Goal: Find specific page/section: Find specific page/section

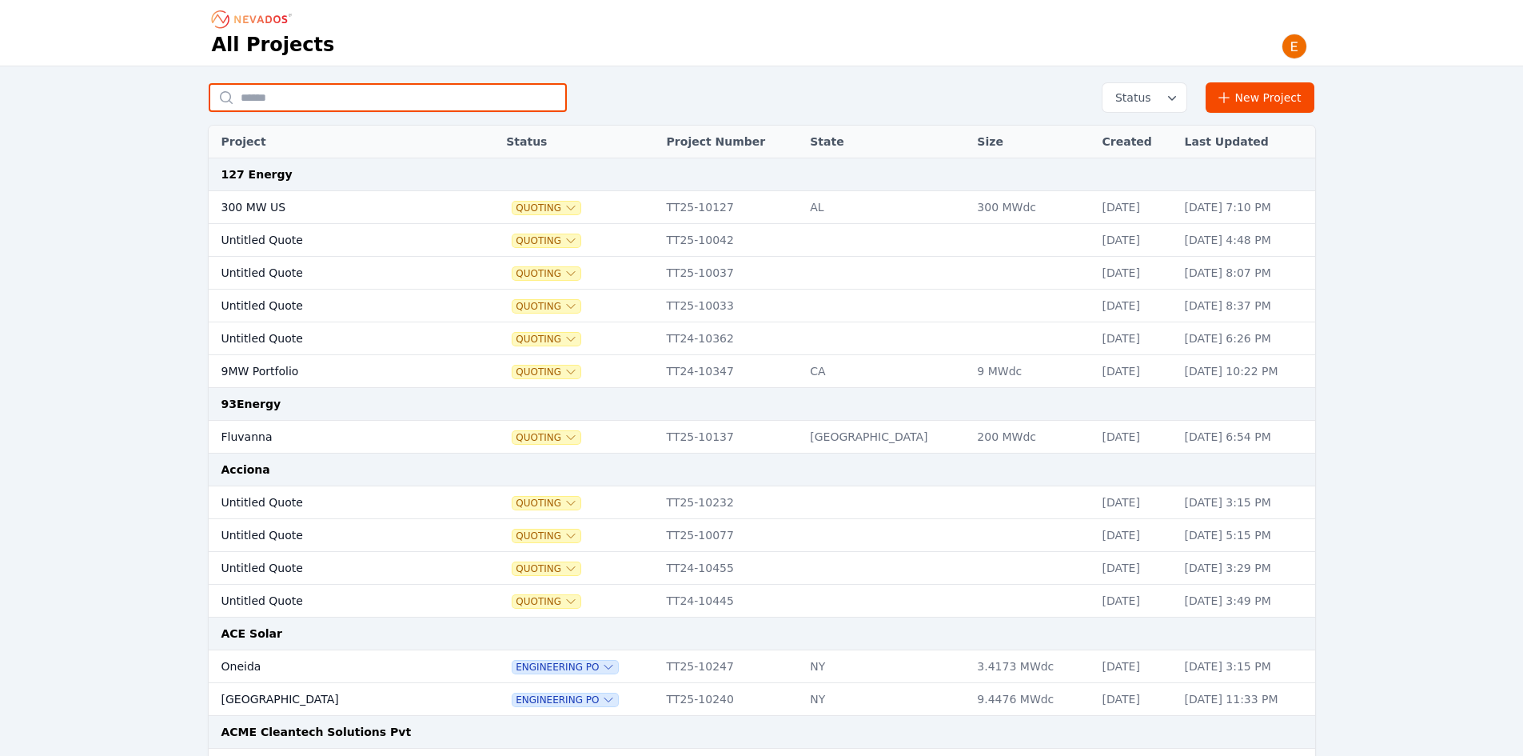
click at [269, 94] on input "text" at bounding box center [388, 97] width 358 height 29
type input "***"
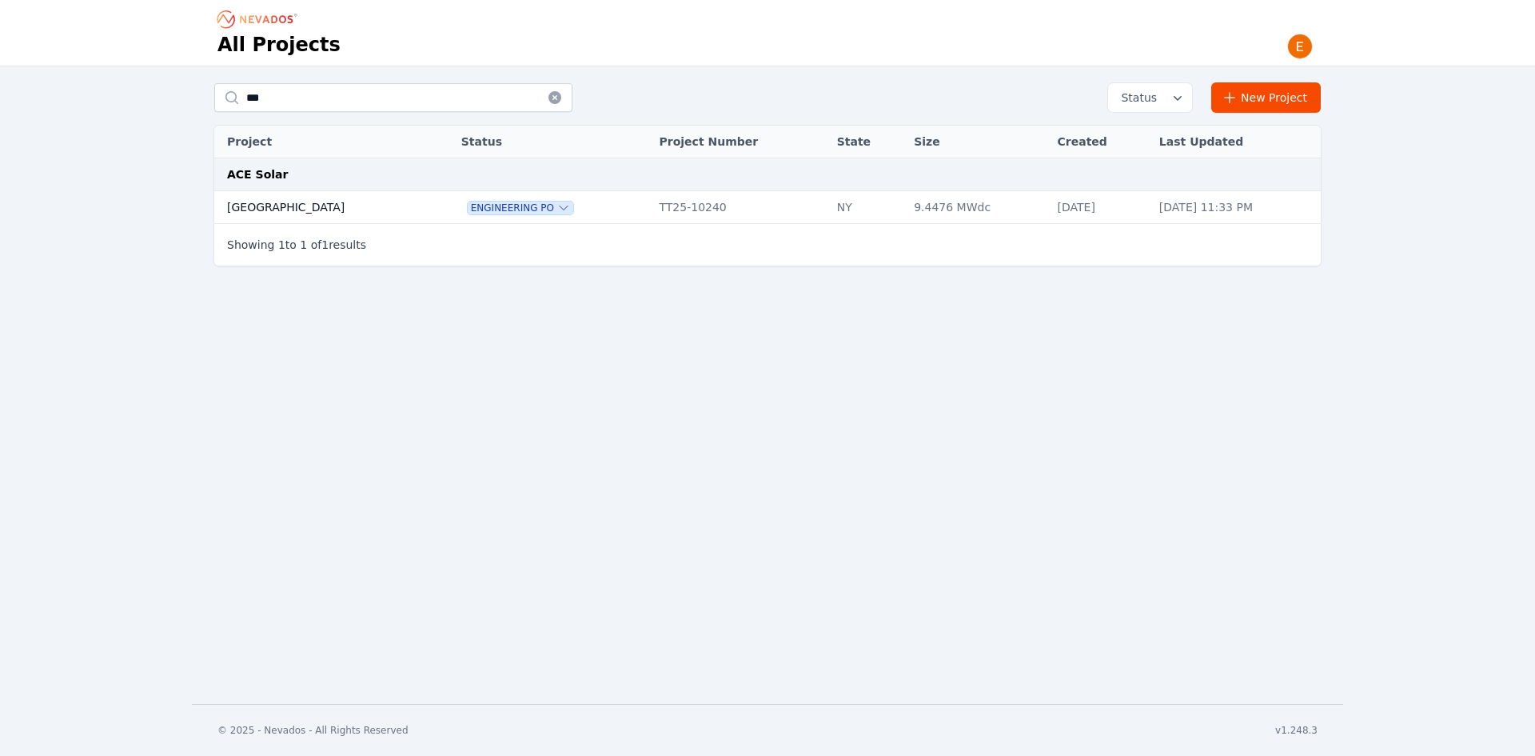
click at [323, 207] on td "[GEOGRAPHIC_DATA]" at bounding box center [321, 207] width 214 height 33
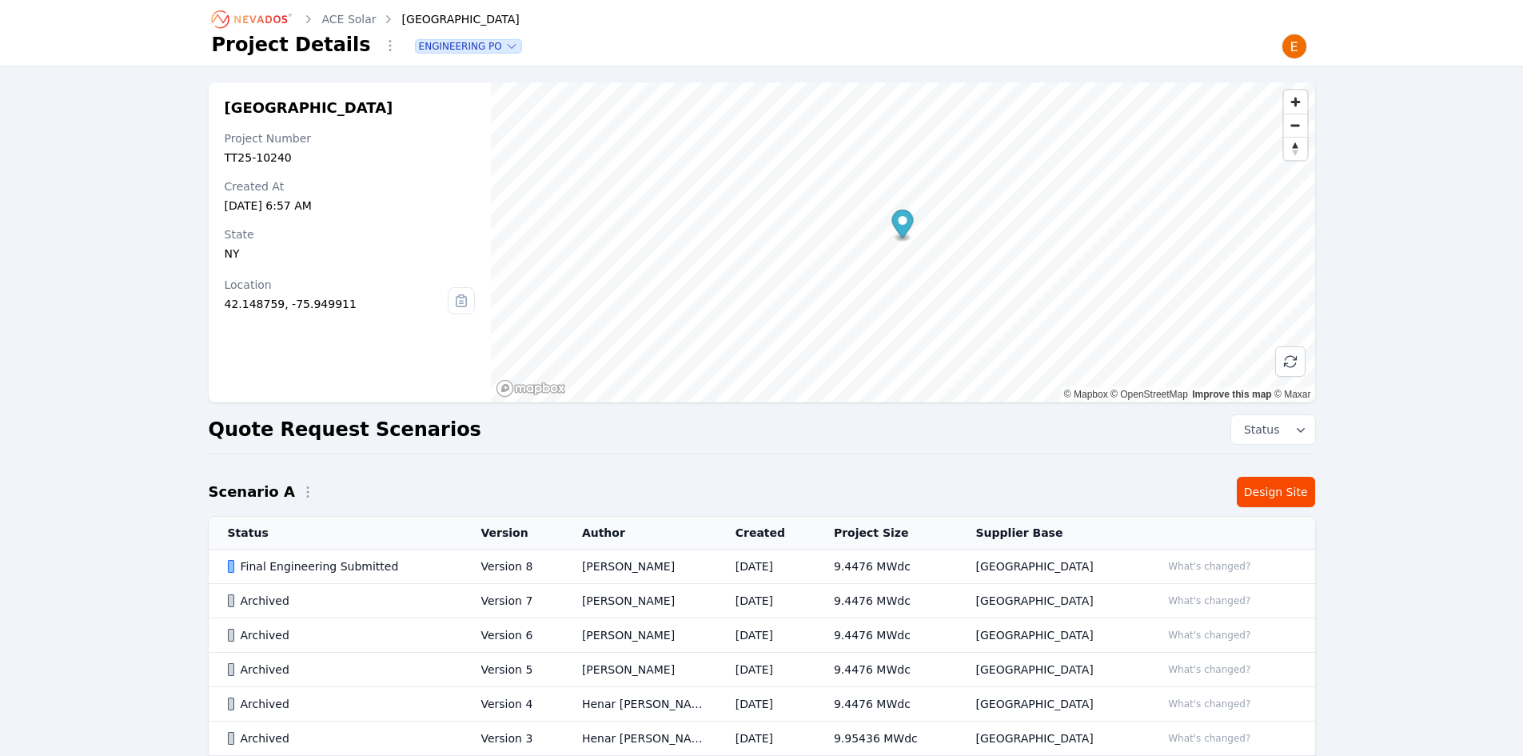
click at [715, 564] on td "[PERSON_NAME]" at bounding box center [640, 566] width 154 height 34
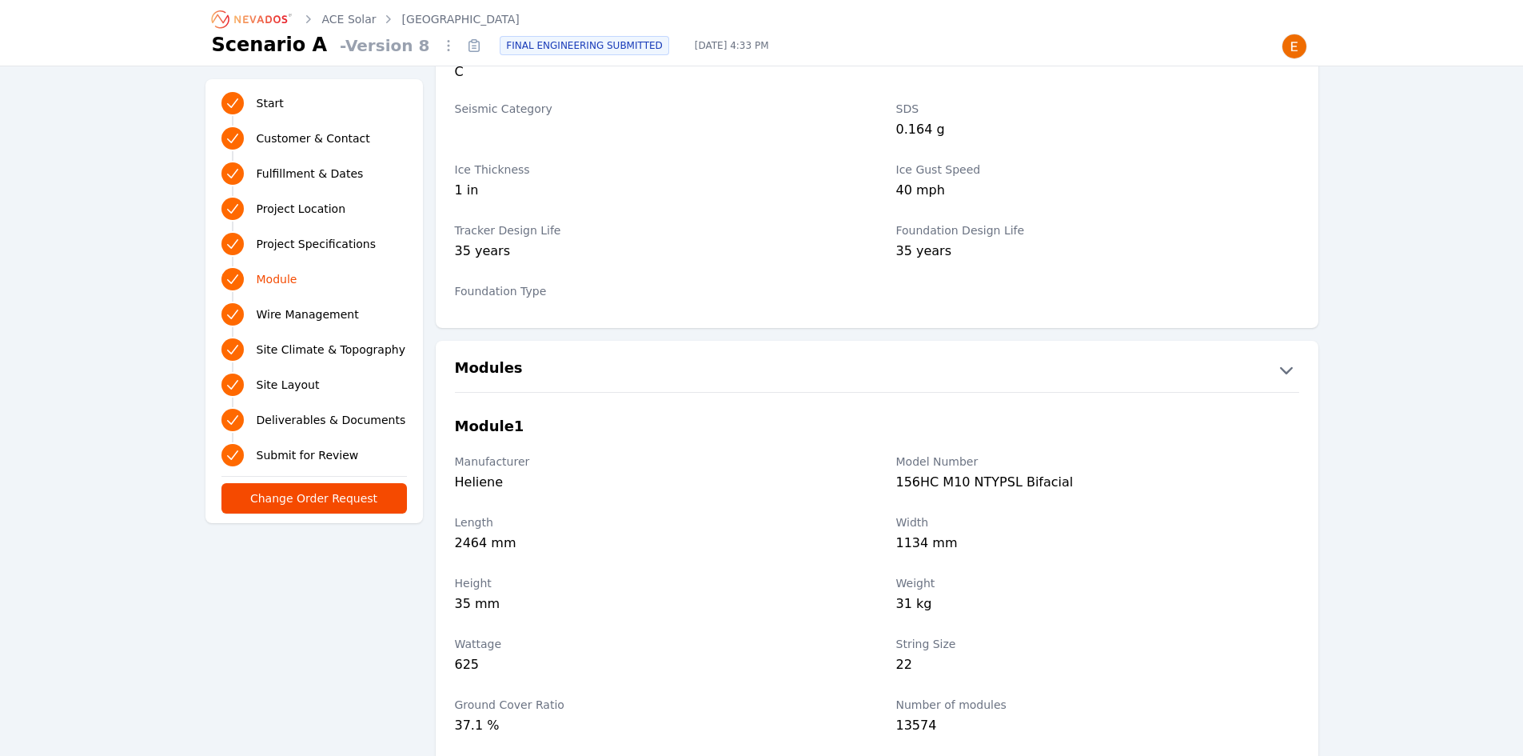
scroll to position [1519, 0]
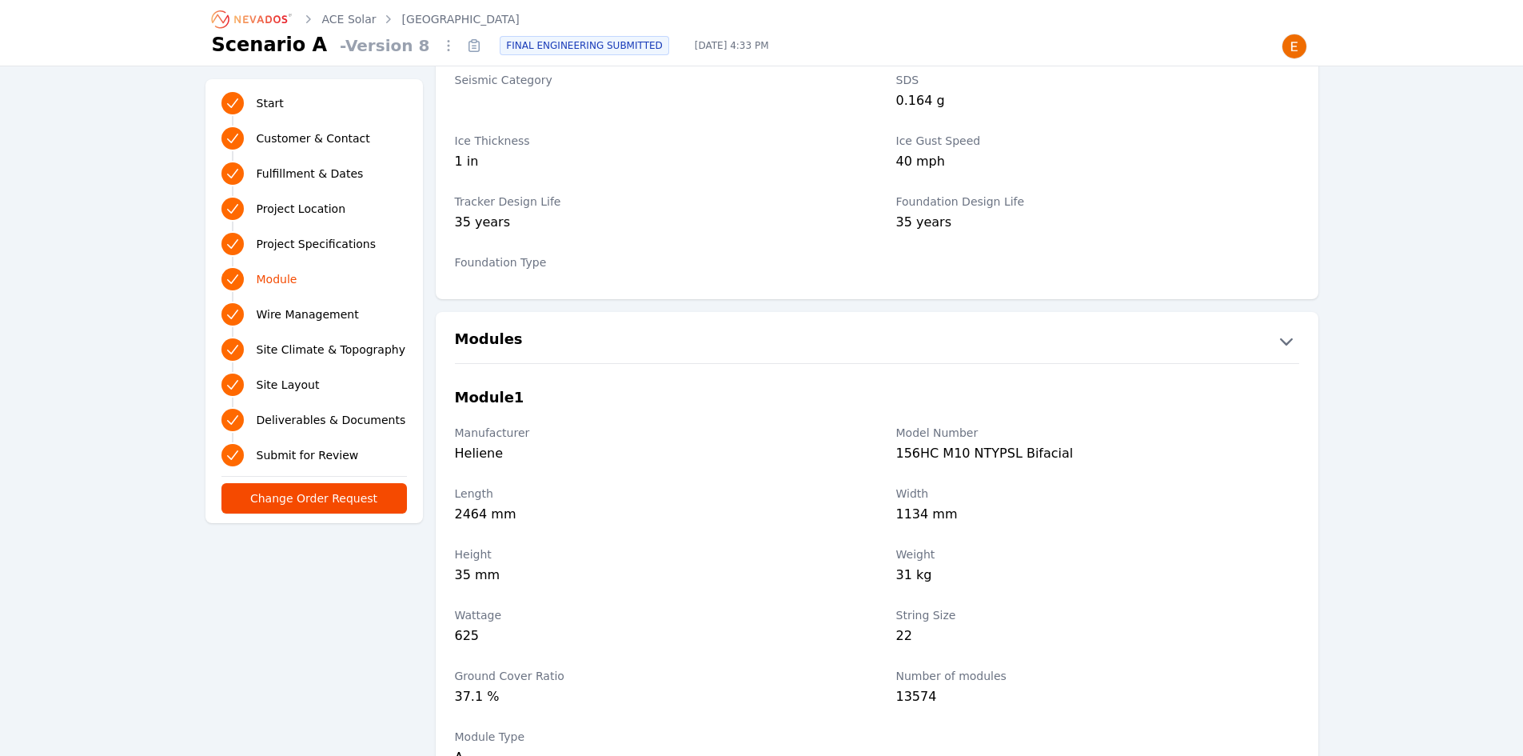
click at [248, 14] on icon "Breadcrumb" at bounding box center [253, 19] width 88 height 26
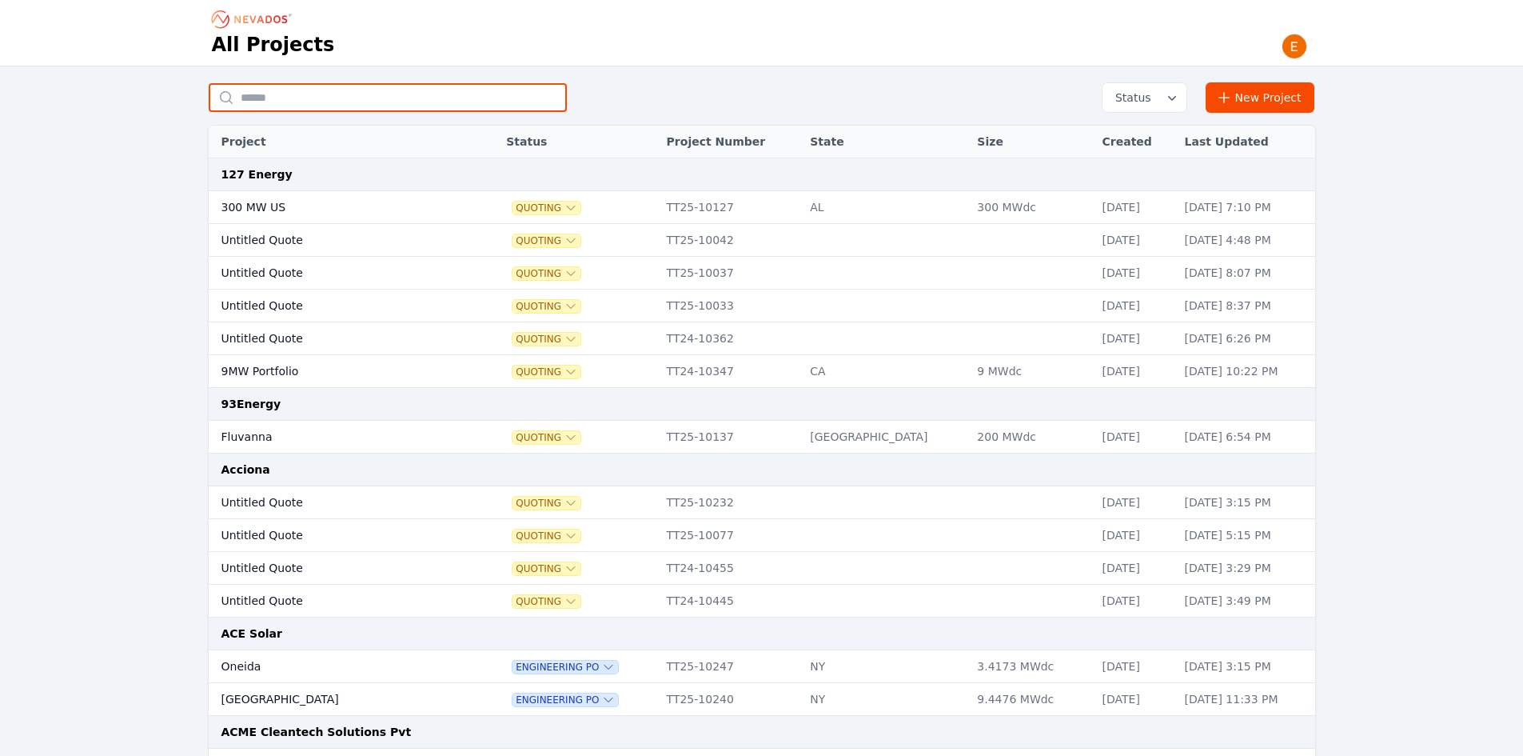
drag, startPoint x: 417, startPoint y: 92, endPoint x: 425, endPoint y: 92, distance: 8.8
click at [417, 92] on input "text" at bounding box center [388, 97] width 358 height 29
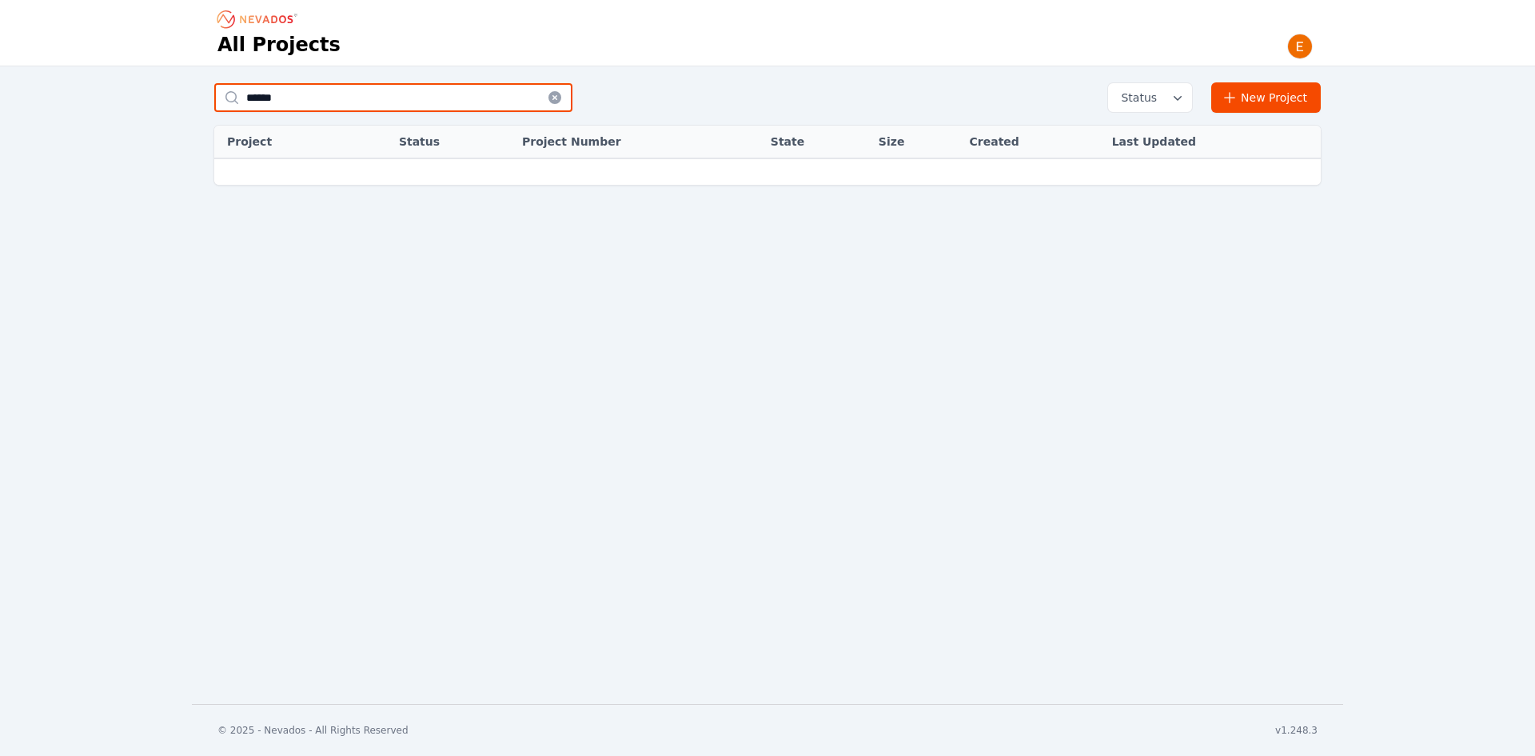
type input "******"
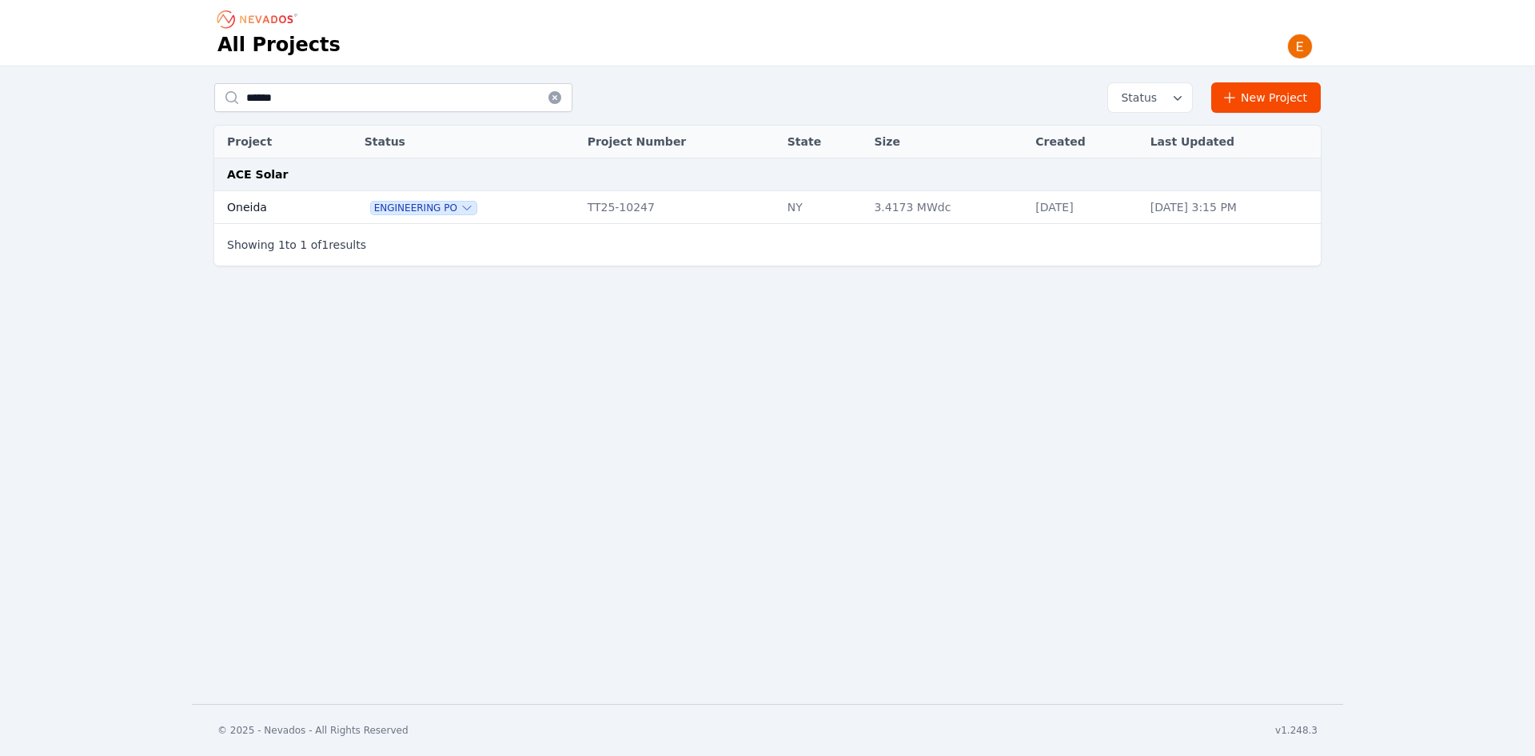
click at [329, 209] on td at bounding box center [343, 207] width 28 height 33
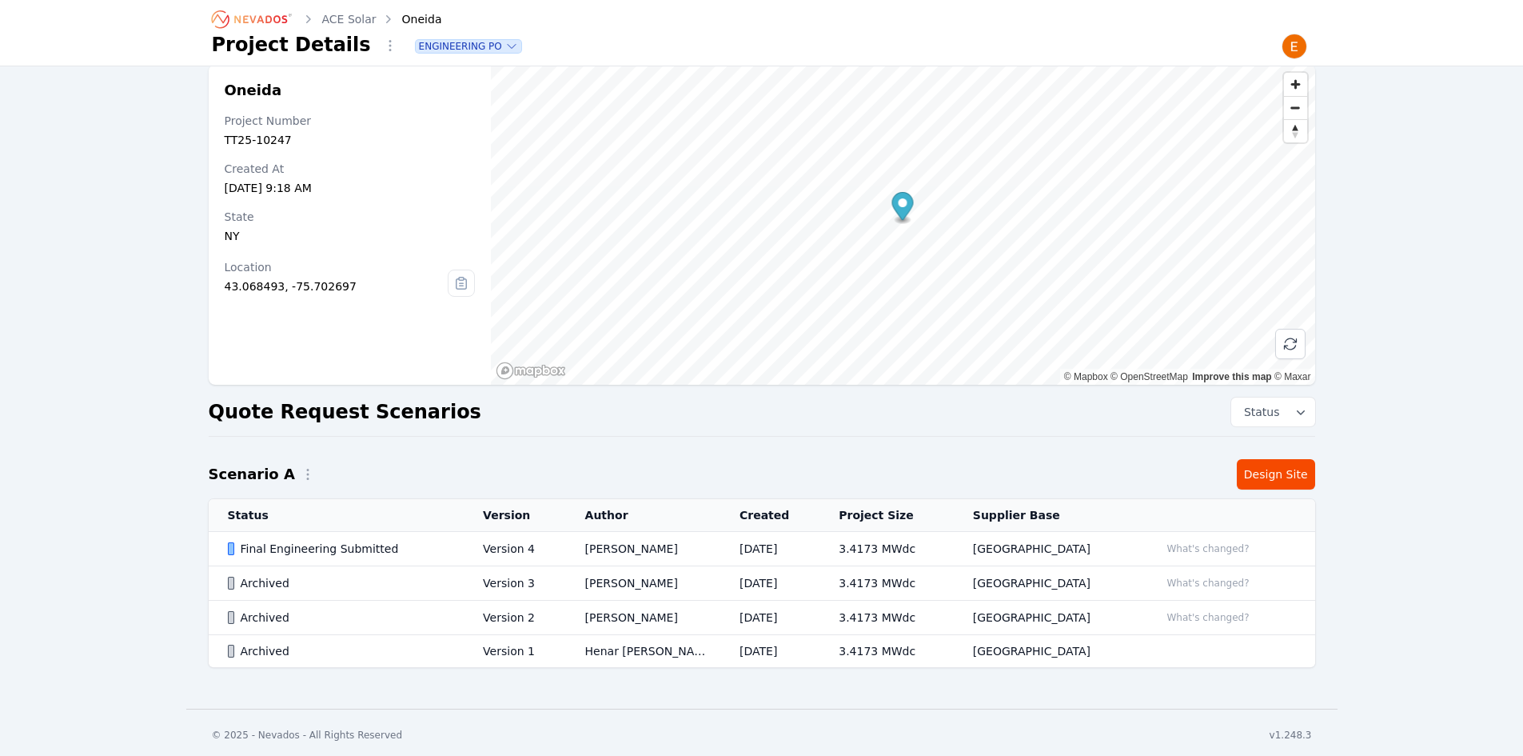
scroll to position [22, 0]
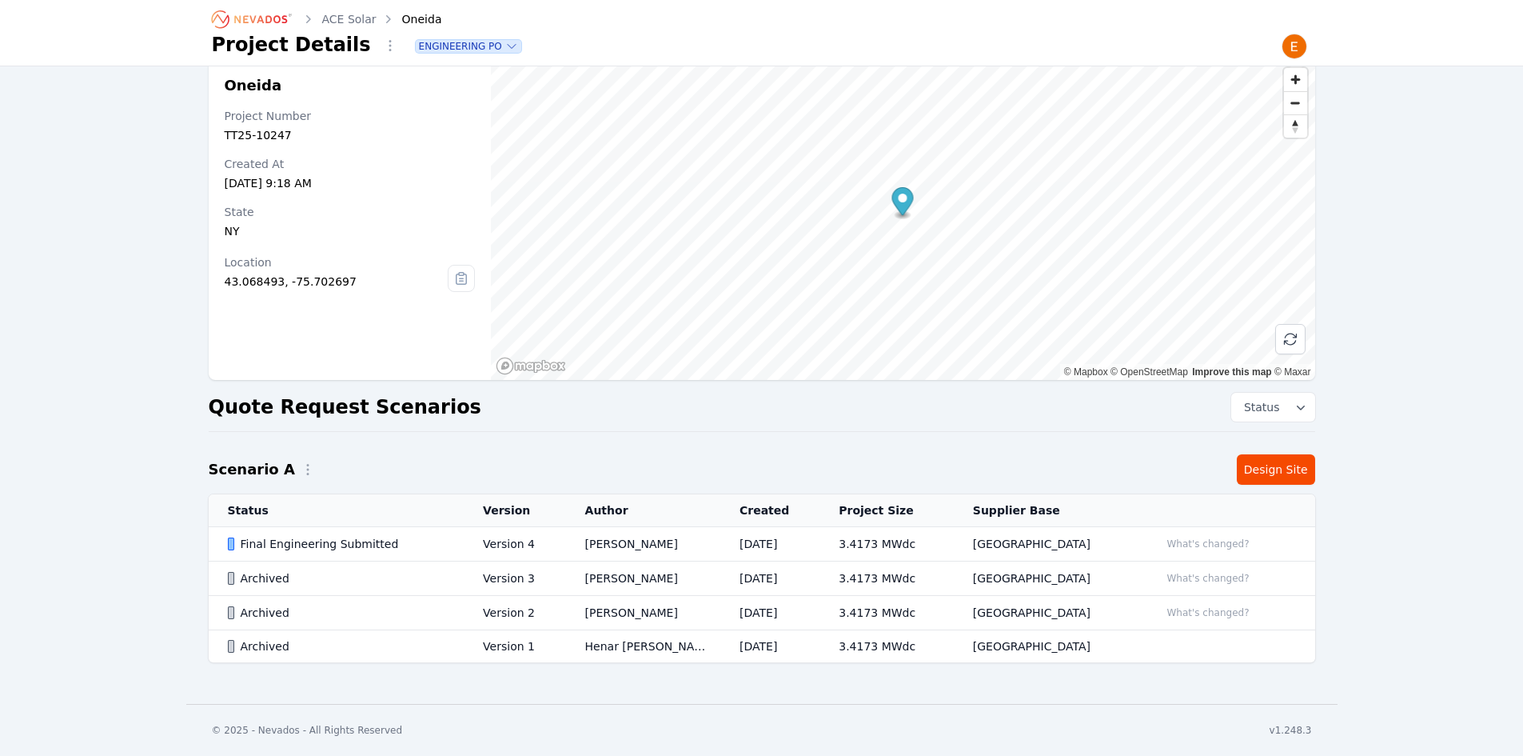
click at [1039, 537] on td "USA" at bounding box center [1047, 544] width 187 height 34
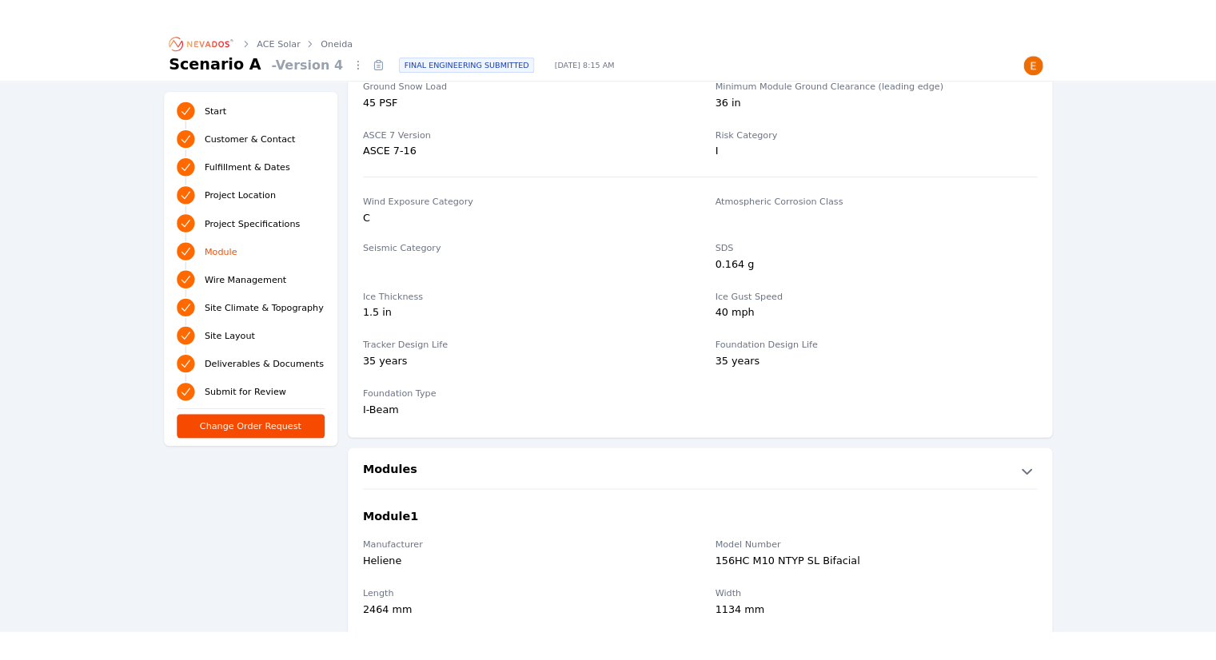
scroll to position [1599, 0]
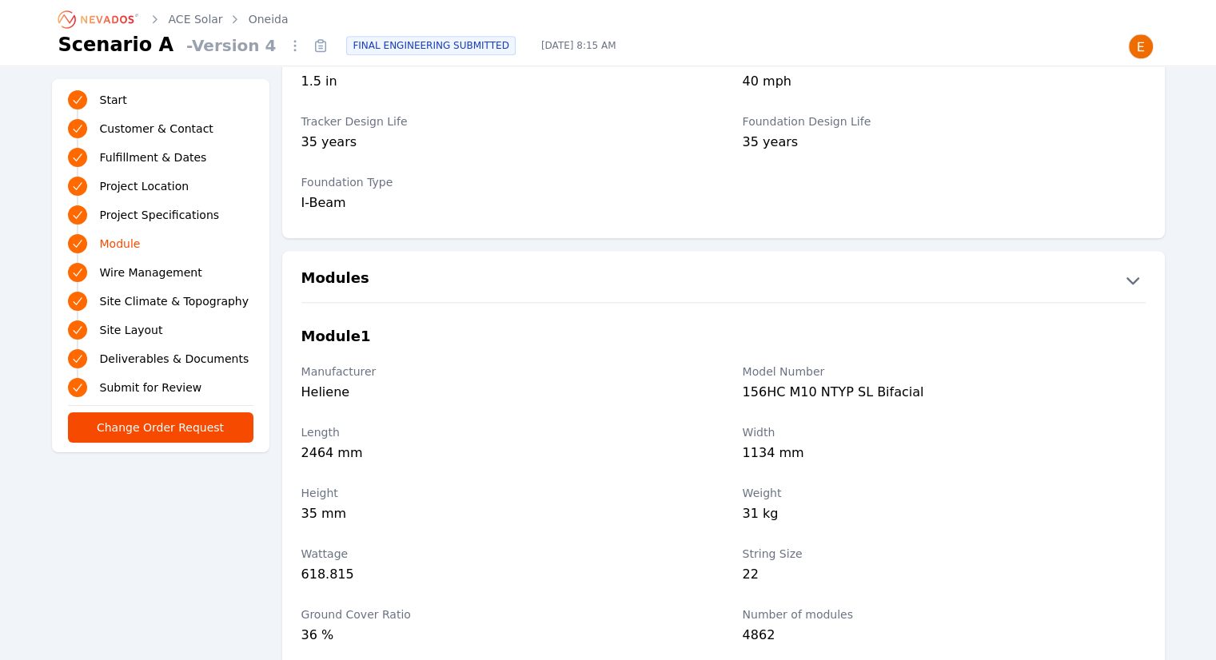
click at [774, 556] on label "String Size" at bounding box center [944, 554] width 403 height 16
